Goal: Task Accomplishment & Management: Manage account settings

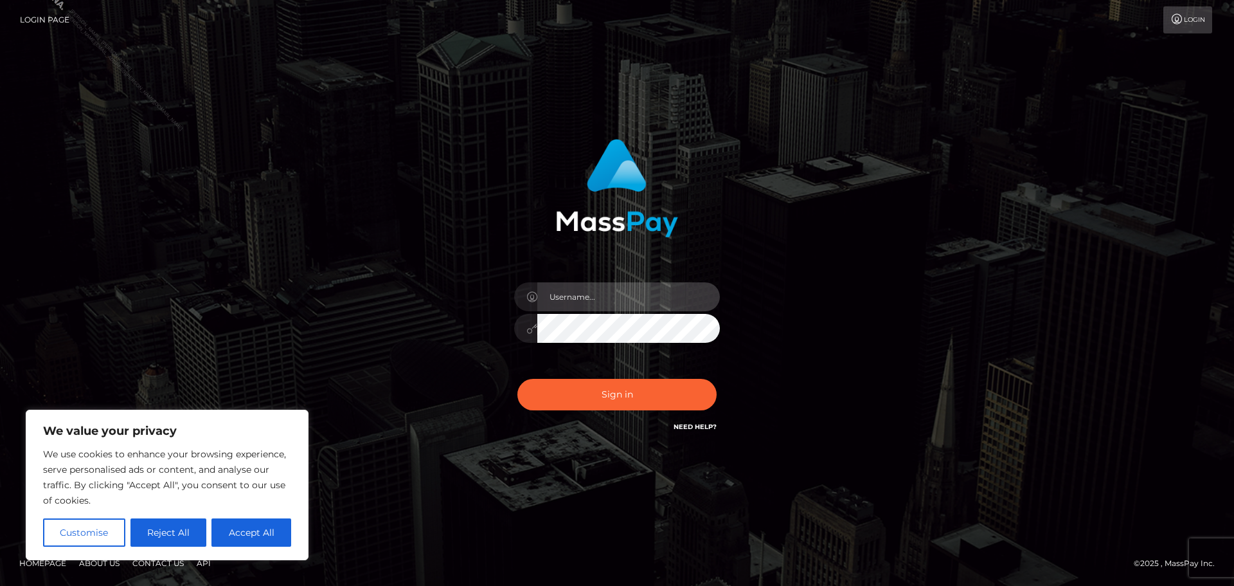
drag, startPoint x: 593, startPoint y: 295, endPoint x: 613, endPoint y: 303, distance: 21.4
click at [594, 294] on input "text" at bounding box center [628, 296] width 183 height 29
type input "[PERSON_NAME].Silversocial"
click at [518, 379] on button "Sign in" at bounding box center [617, 395] width 199 height 32
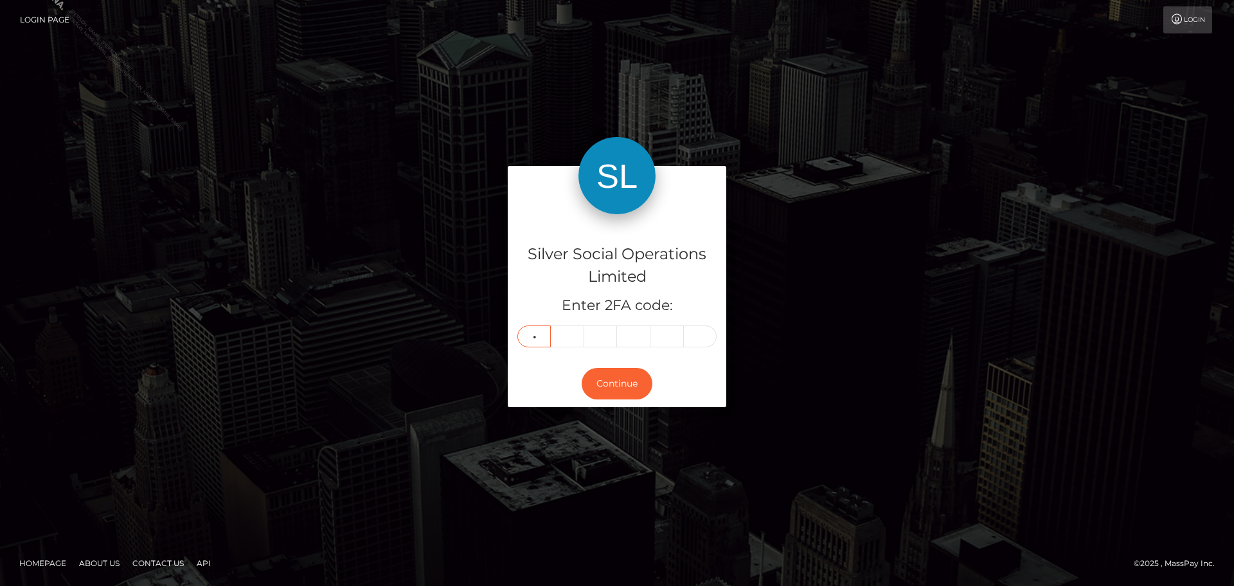
type input "5"
type input "1"
type input "6"
type input "4"
type input "9"
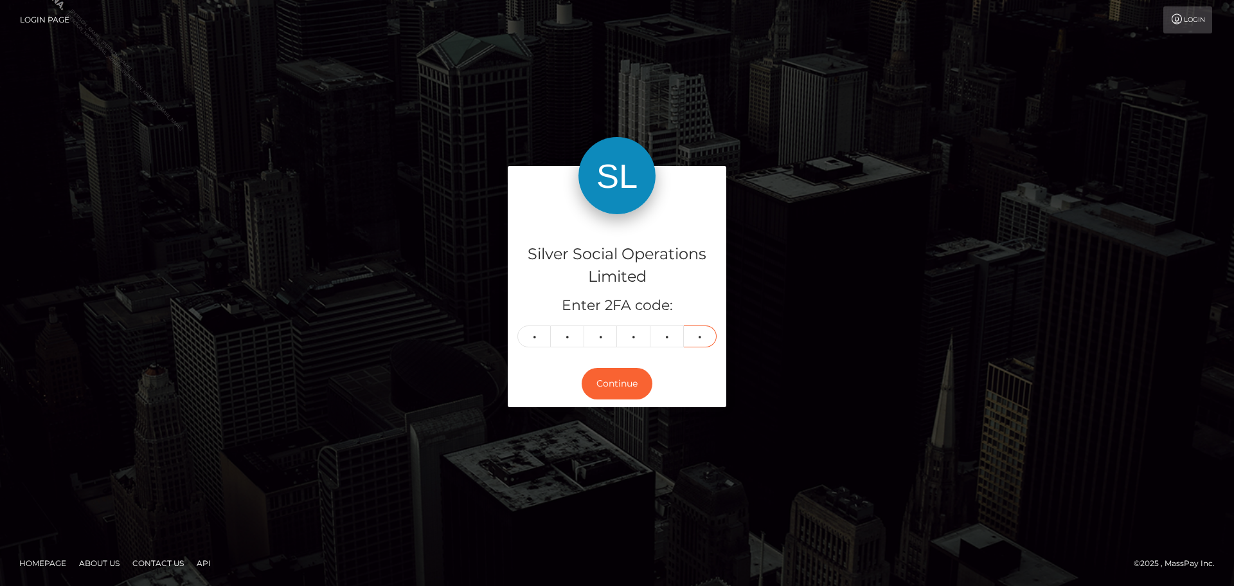
type input "6"
